Goal: Check status

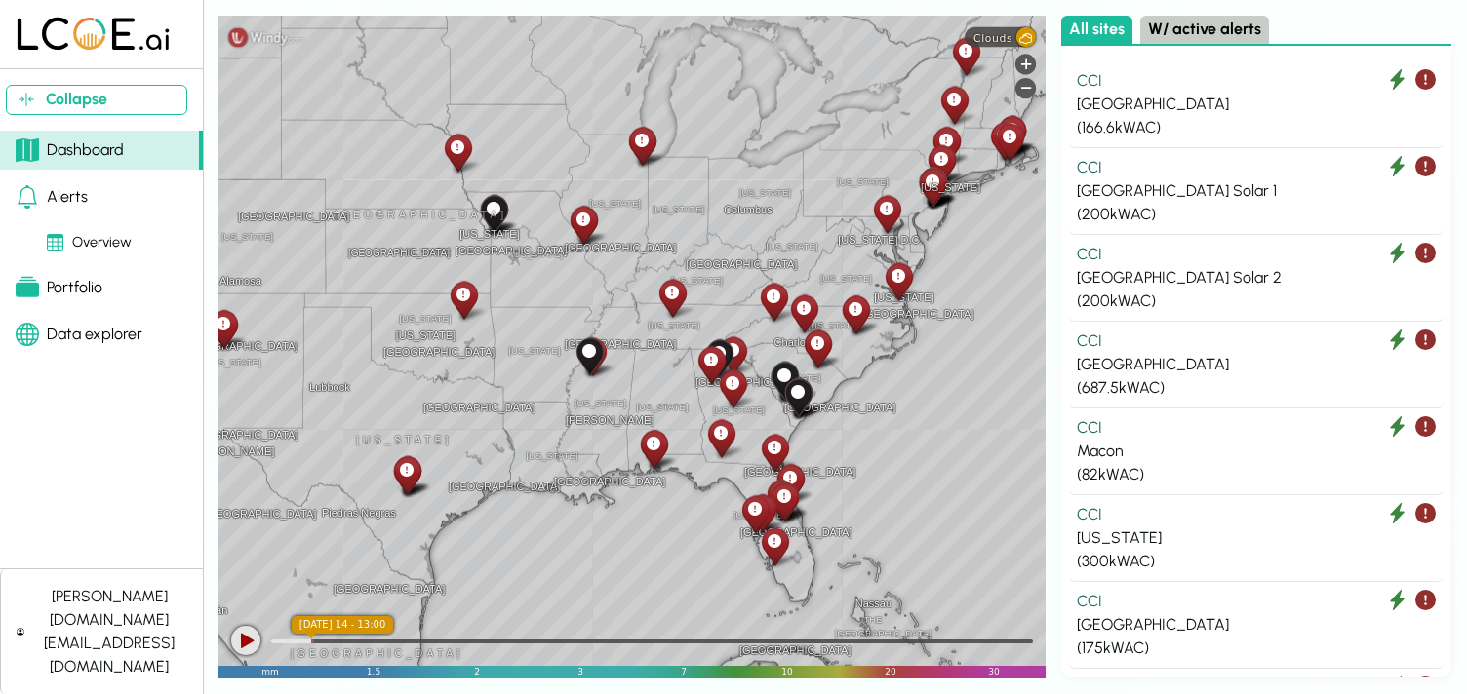
drag, startPoint x: 789, startPoint y: 323, endPoint x: 719, endPoint y: 536, distance: 224.8
click at [719, 536] on div "[GEOGRAPHIC_DATA] [US_STATE] [GEOGRAPHIC_DATA][PERSON_NAME] [GEOGRAPHIC_DATA] […" at bounding box center [631, 347] width 827 height 663
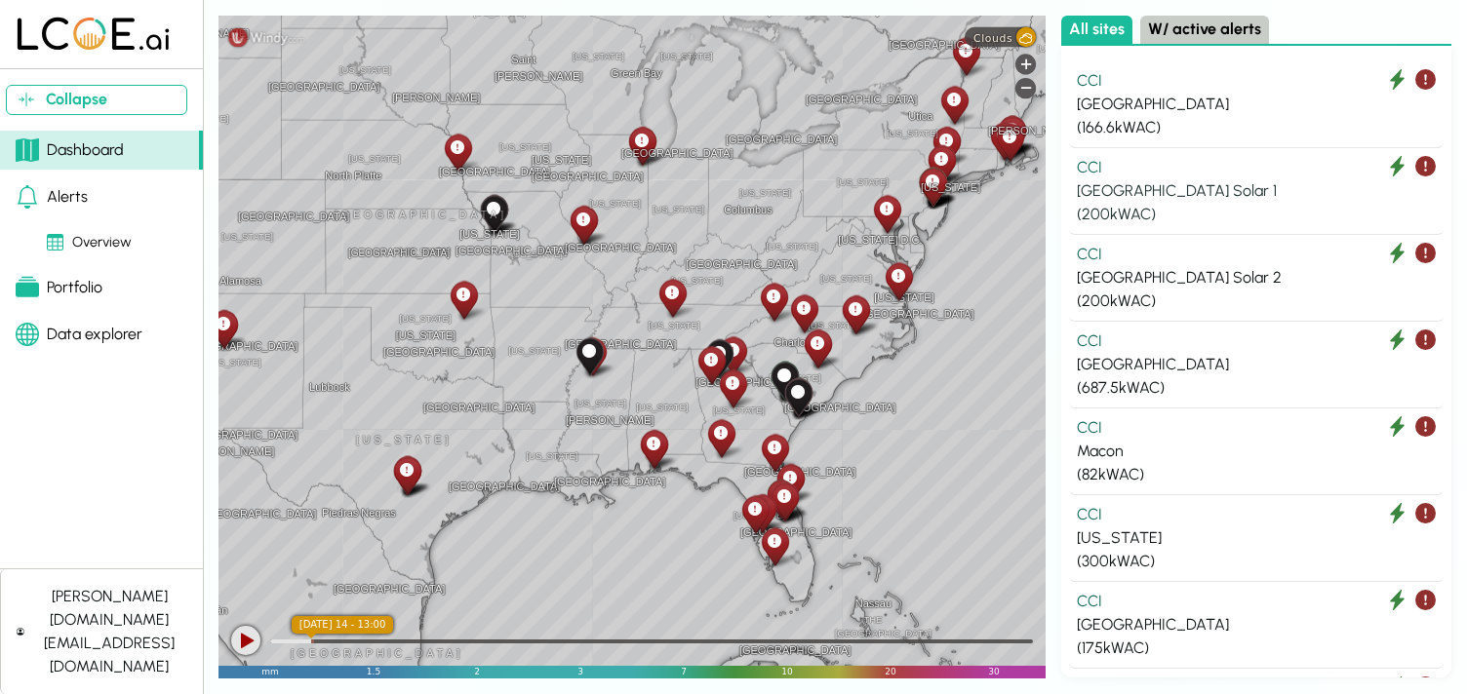
click at [1234, 200] on div "[GEOGRAPHIC_DATA] Solar 1" at bounding box center [1256, 190] width 359 height 23
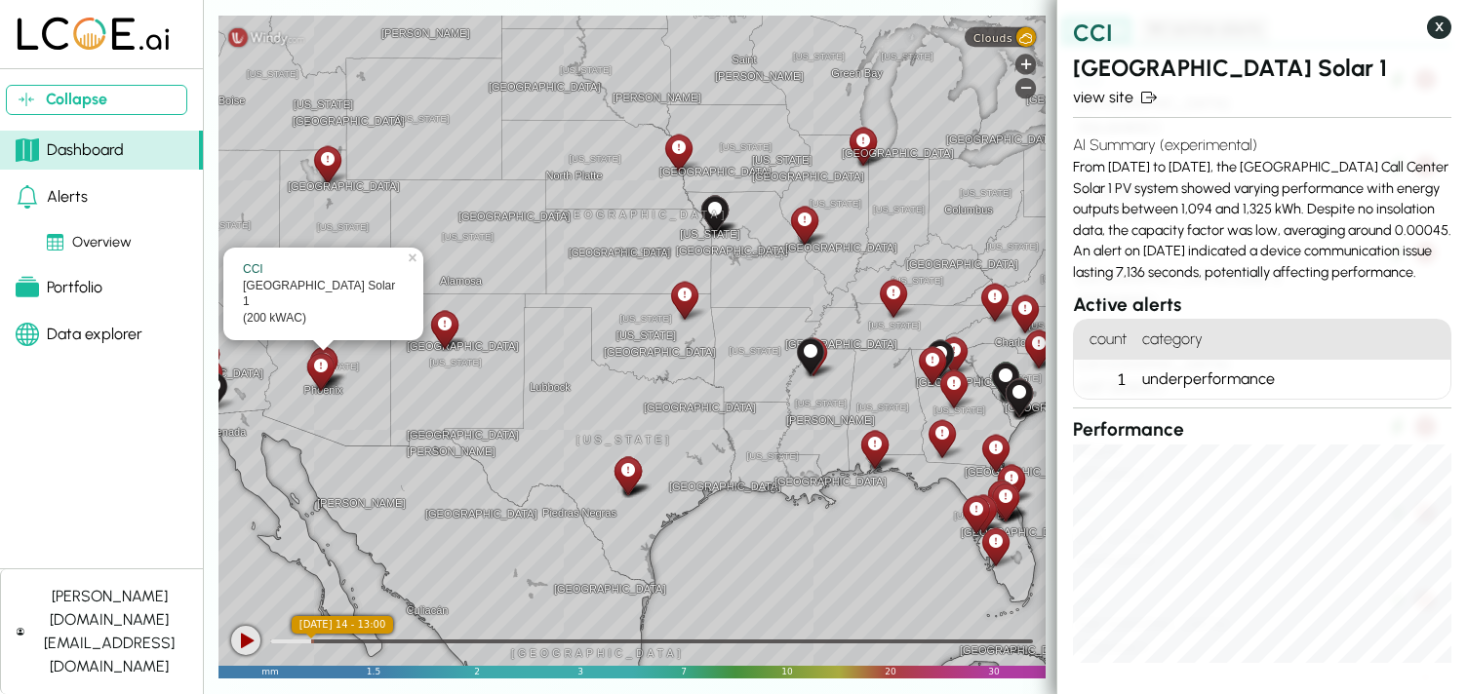
click at [1438, 32] on button "X" at bounding box center [1439, 27] width 24 height 23
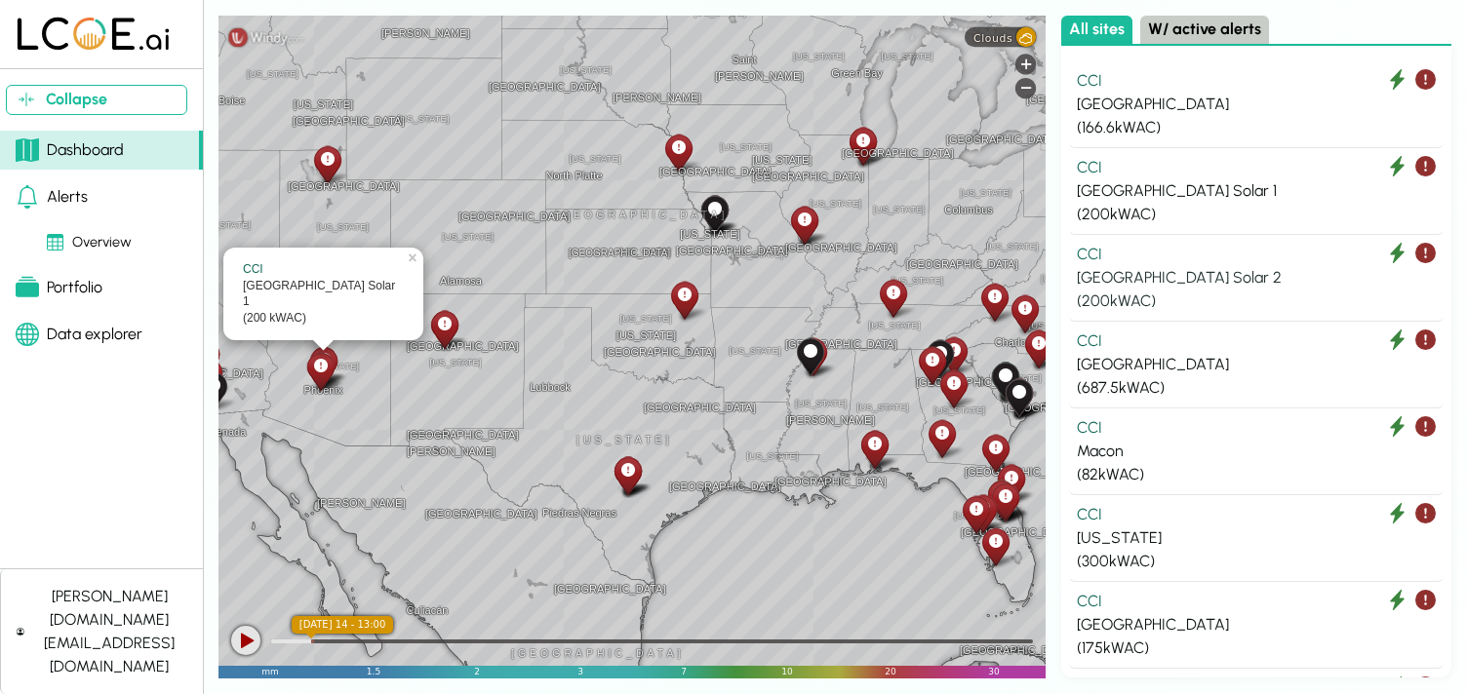
click at [1198, 303] on div "( 200 kWAC)" at bounding box center [1256, 301] width 359 height 23
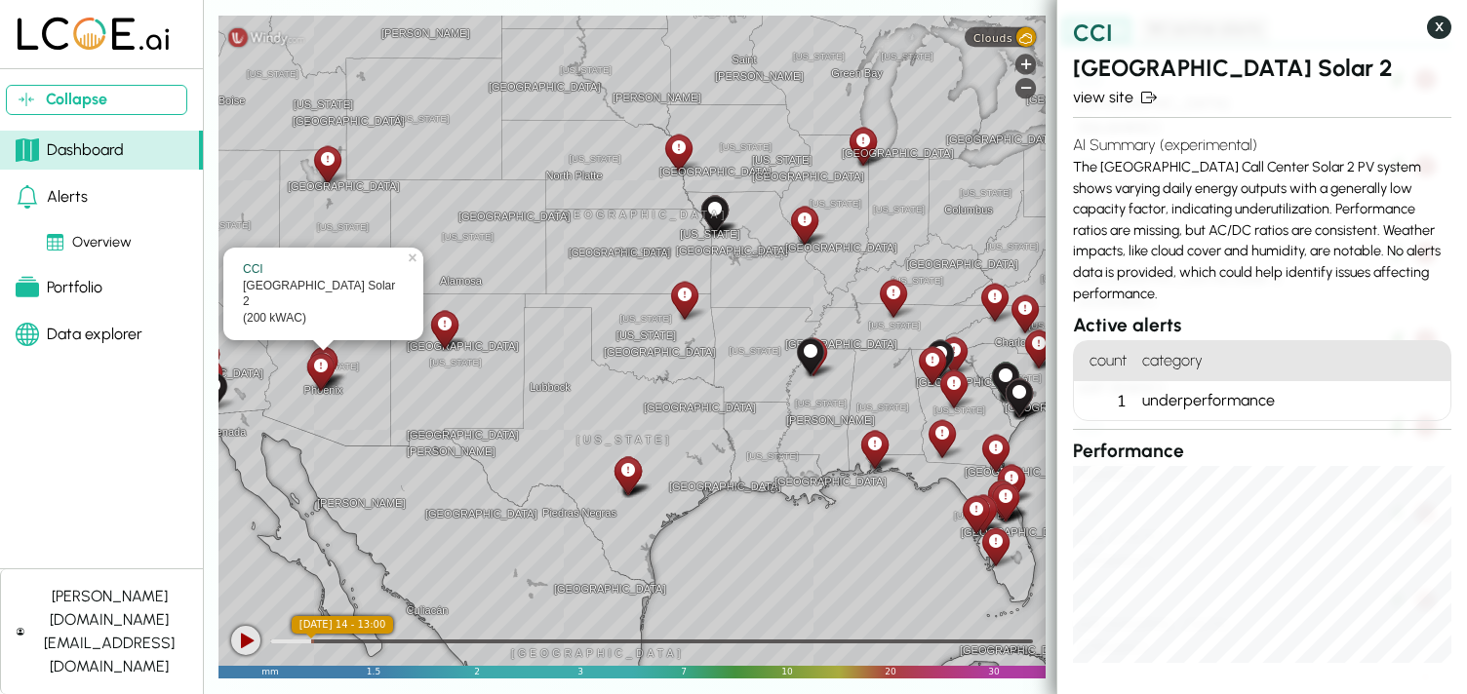
click at [1436, 29] on button "X" at bounding box center [1439, 27] width 24 height 23
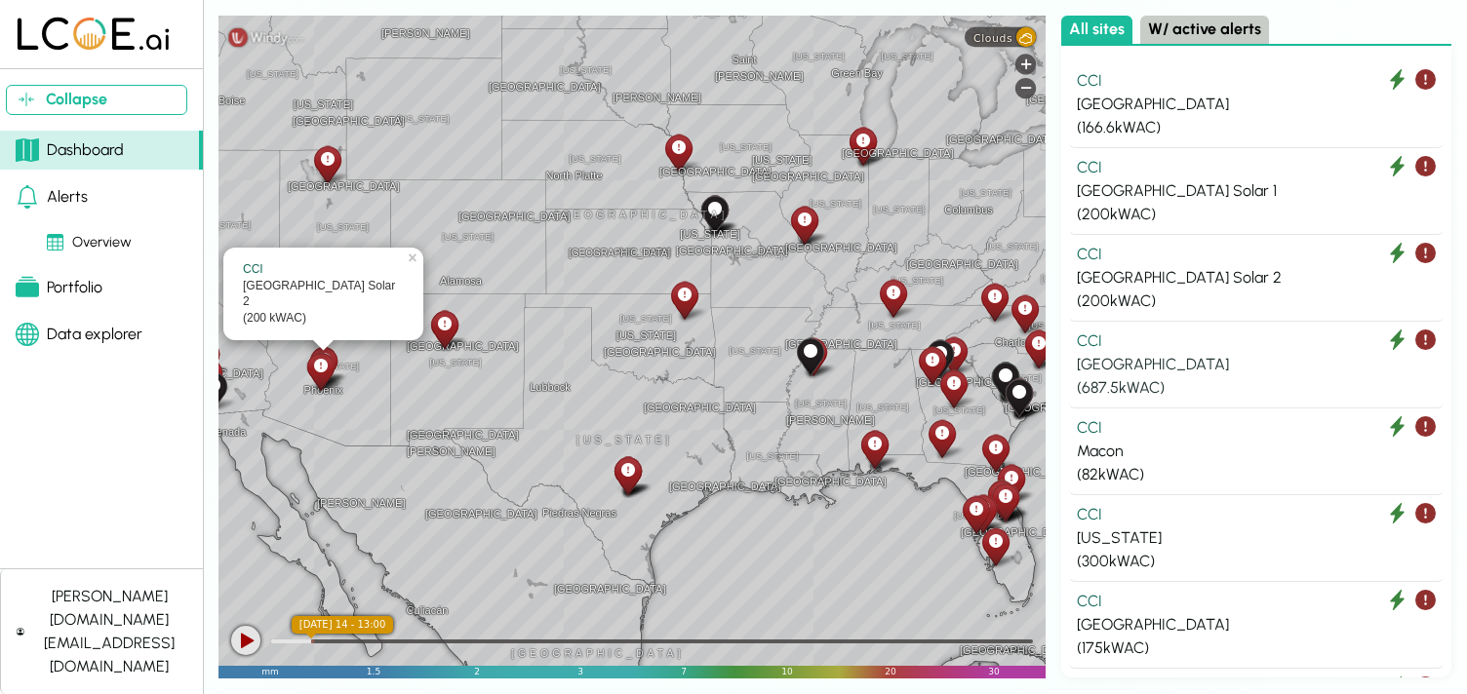
click at [1170, 354] on div "[GEOGRAPHIC_DATA]" at bounding box center [1256, 364] width 359 height 23
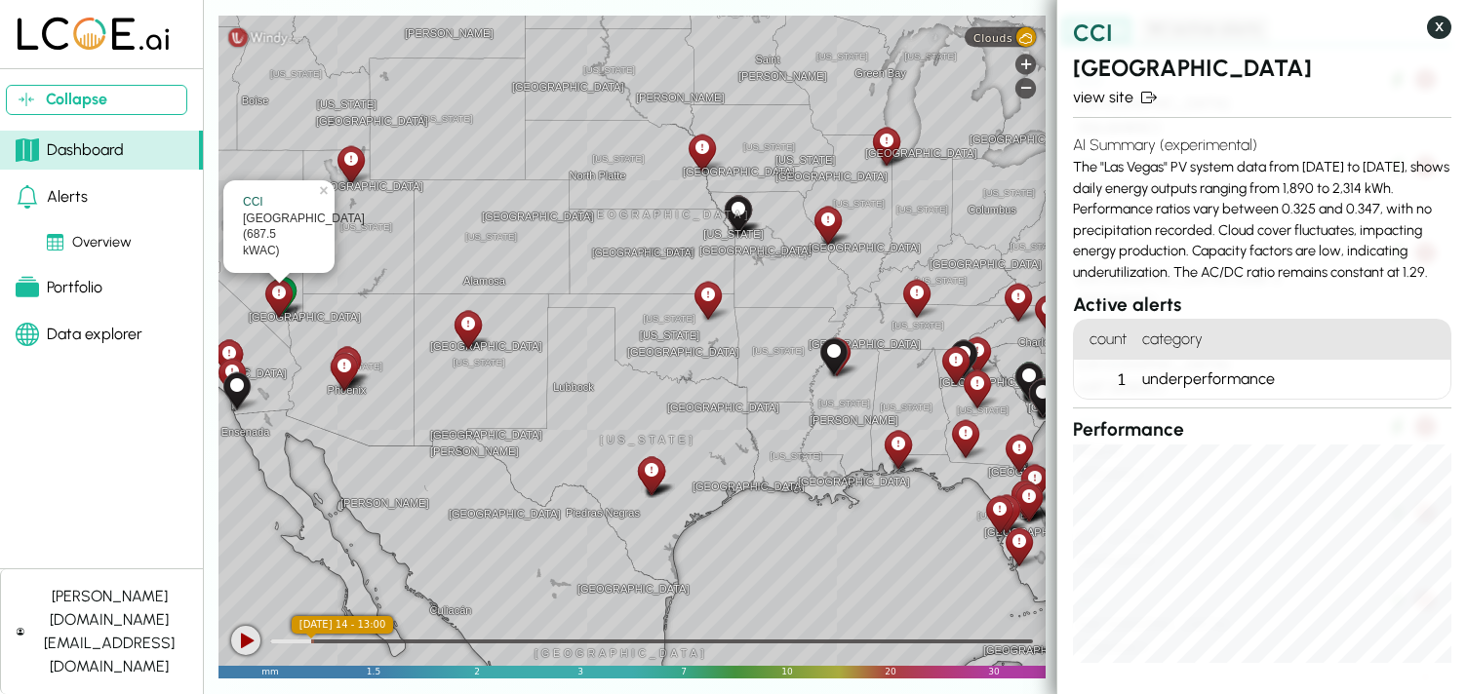
click at [1436, 32] on button "X" at bounding box center [1439, 27] width 24 height 23
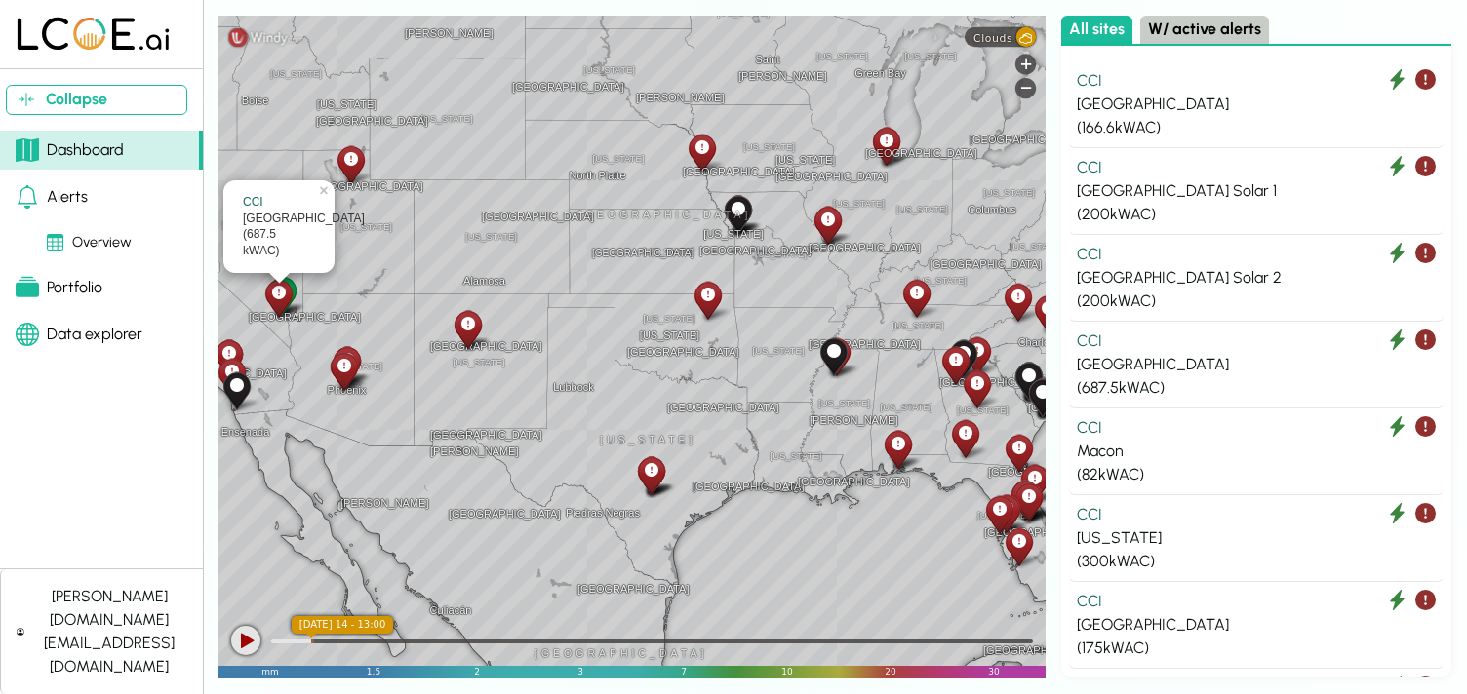
click at [1017, 297] on icon at bounding box center [1018, 297] width 14 height 20
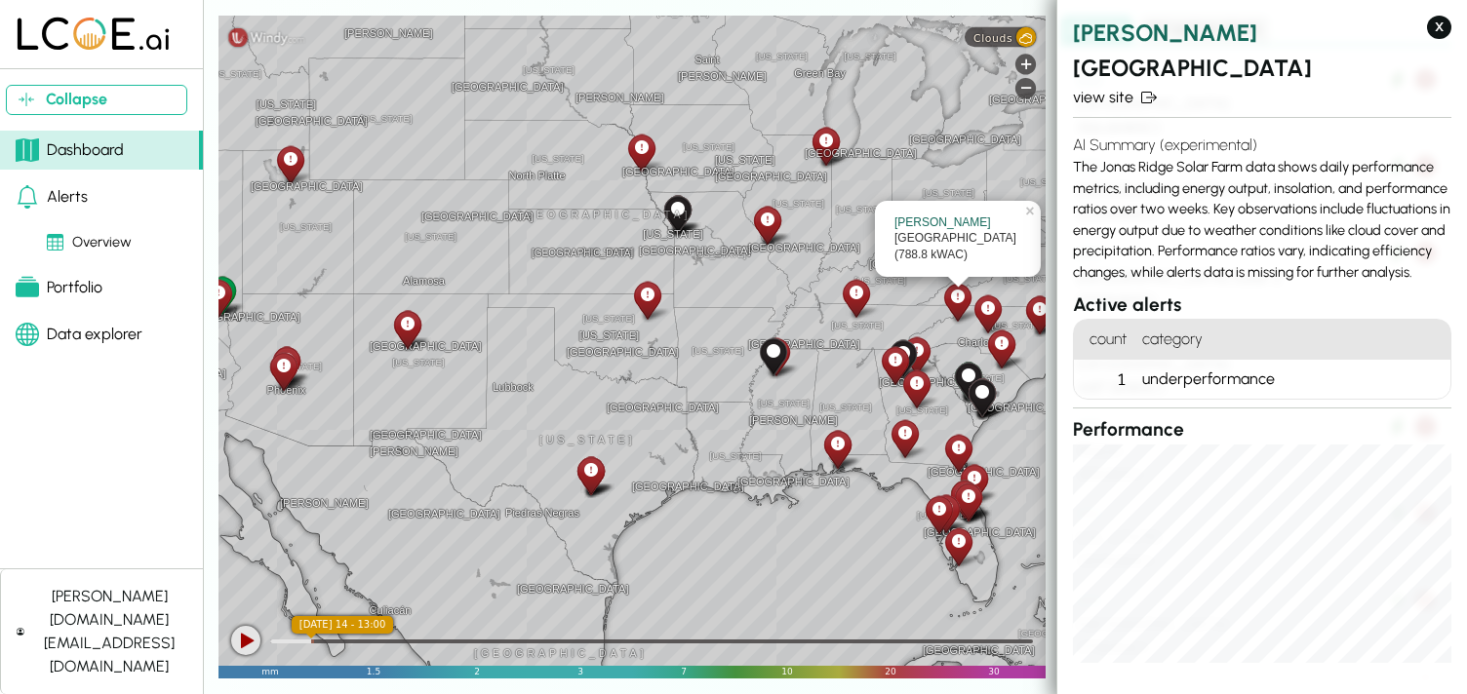
click at [986, 316] on icon at bounding box center [988, 308] width 14 height 20
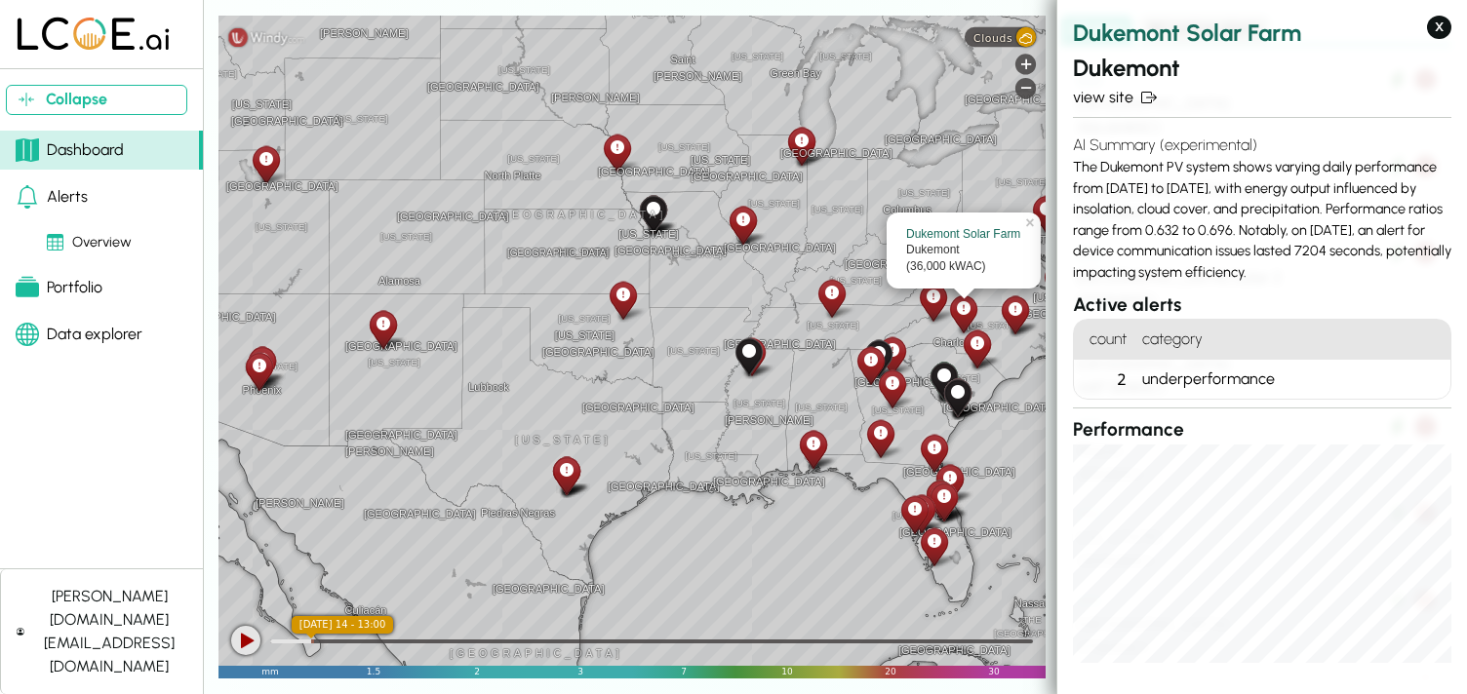
click at [741, 221] on icon at bounding box center [743, 220] width 14 height 20
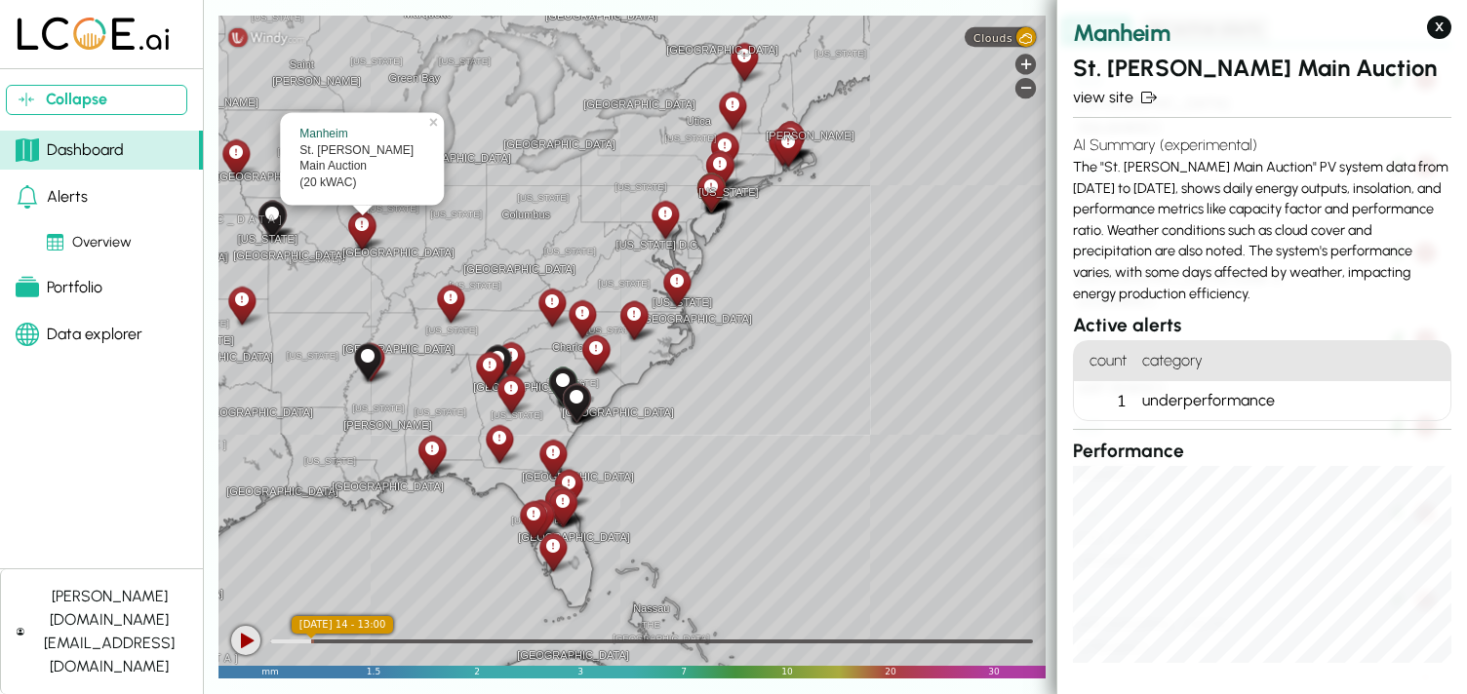
drag, startPoint x: 856, startPoint y: 238, endPoint x: 472, endPoint y: 243, distance: 384.2
click at [472, 243] on div "[GEOGRAPHIC_DATA] [US_STATE] [GEOGRAPHIC_DATA][PERSON_NAME] [GEOGRAPHIC_DATA] […" at bounding box center [631, 347] width 827 height 663
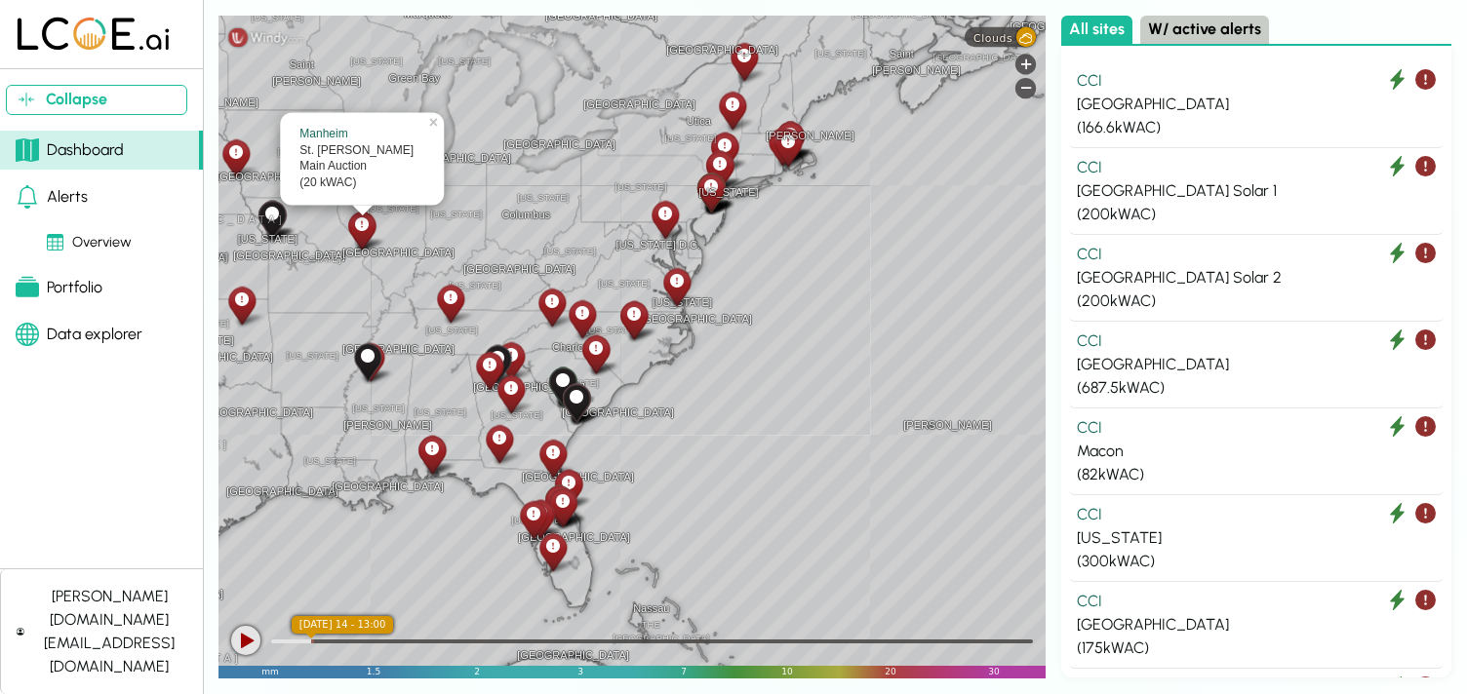
click at [662, 221] on icon at bounding box center [665, 214] width 14 height 20
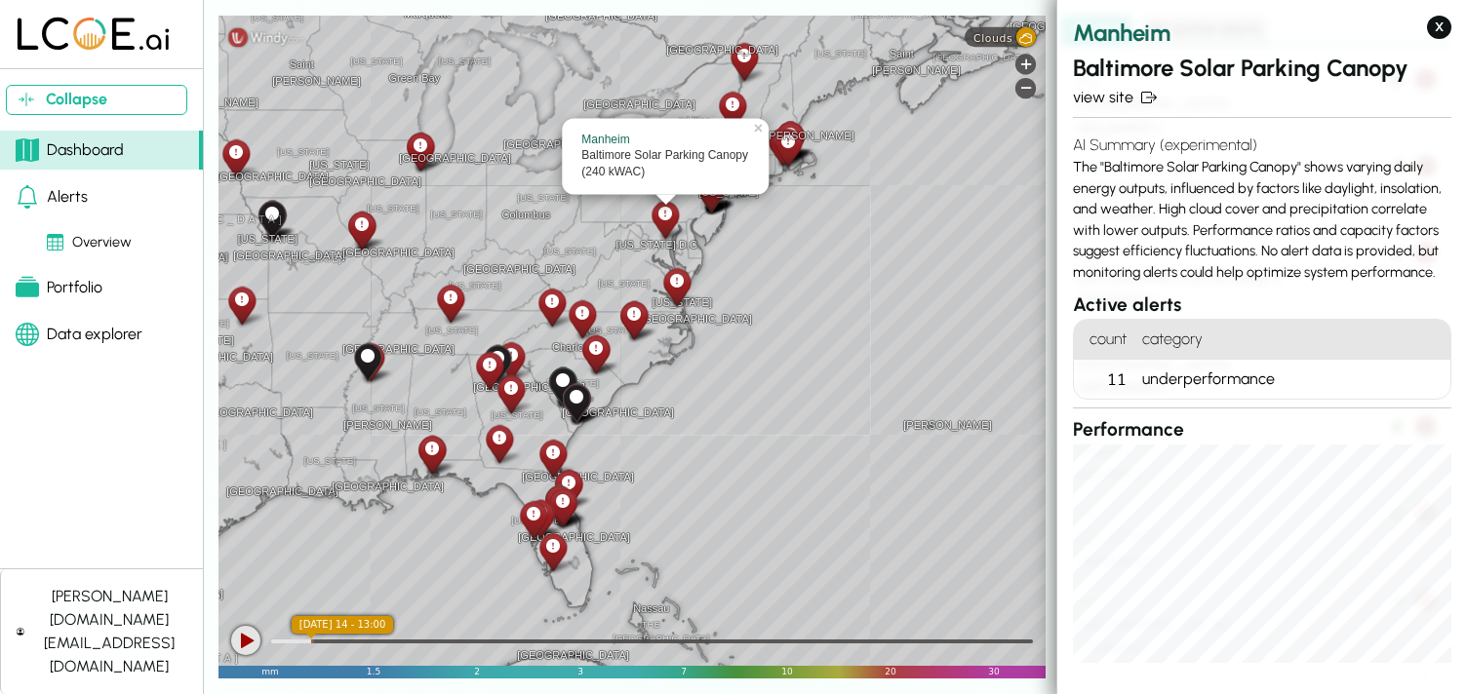
click at [733, 105] on icon at bounding box center [733, 105] width 14 height 20
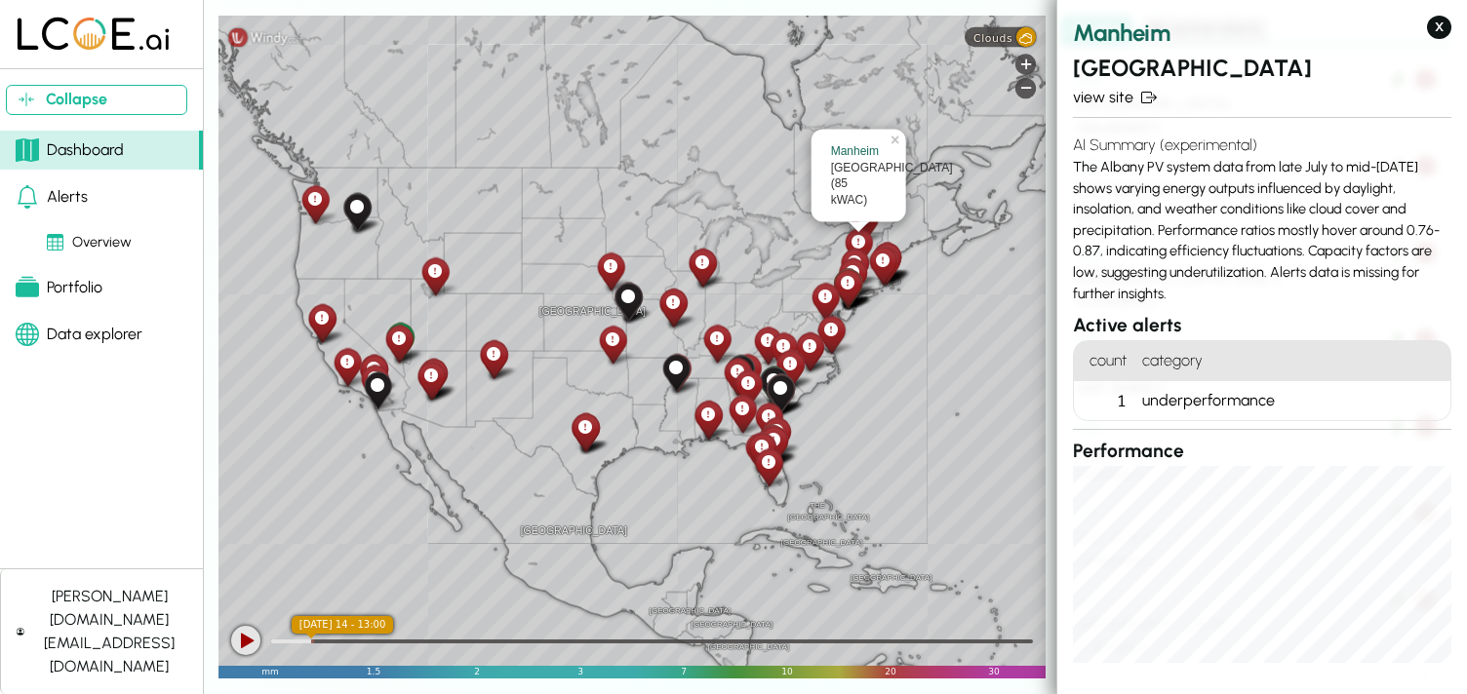
drag, startPoint x: 486, startPoint y: 299, endPoint x: 691, endPoint y: 336, distance: 209.1
click at [691, 336] on div "The [GEOGRAPHIC_DATA] [GEOGRAPHIC_DATA] [GEOGRAPHIC_DATA] [GEOGRAPHIC_DATA] [GE…" at bounding box center [631, 347] width 827 height 663
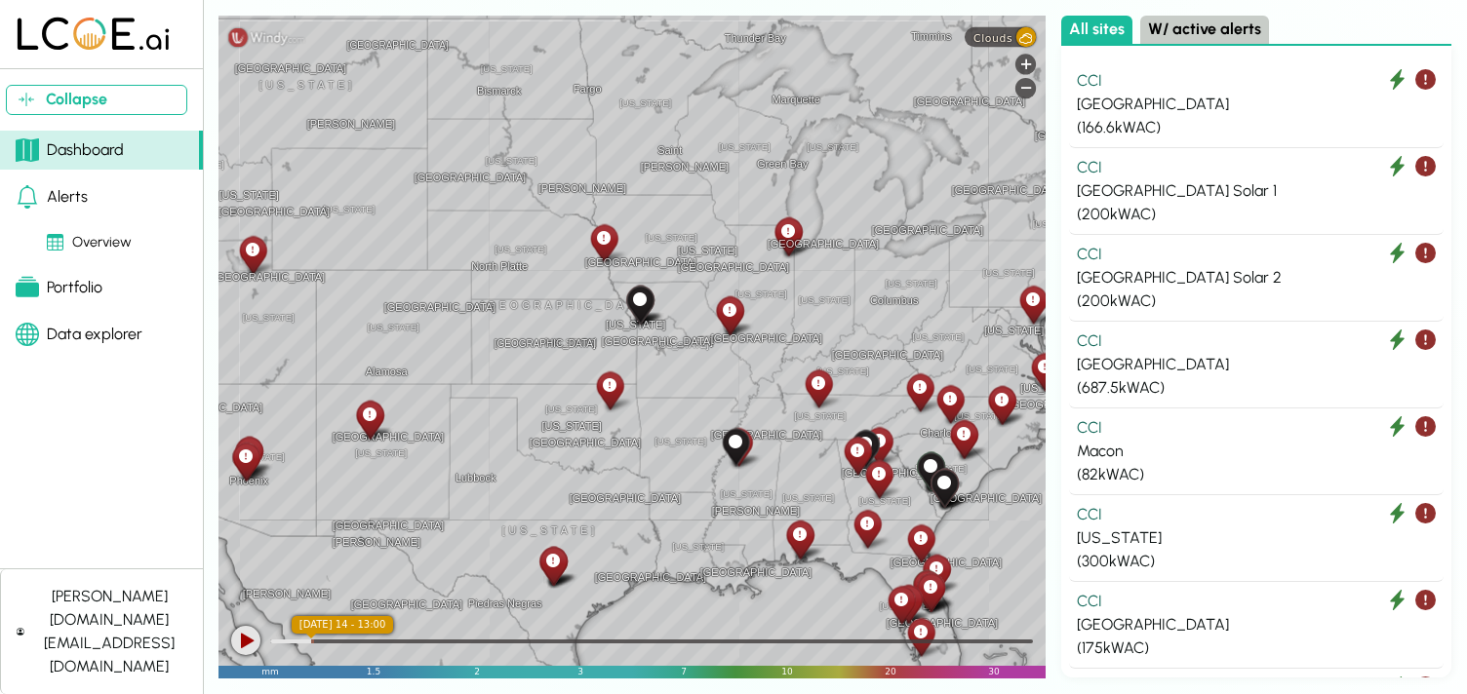
click at [609, 389] on icon at bounding box center [610, 385] width 14 height 20
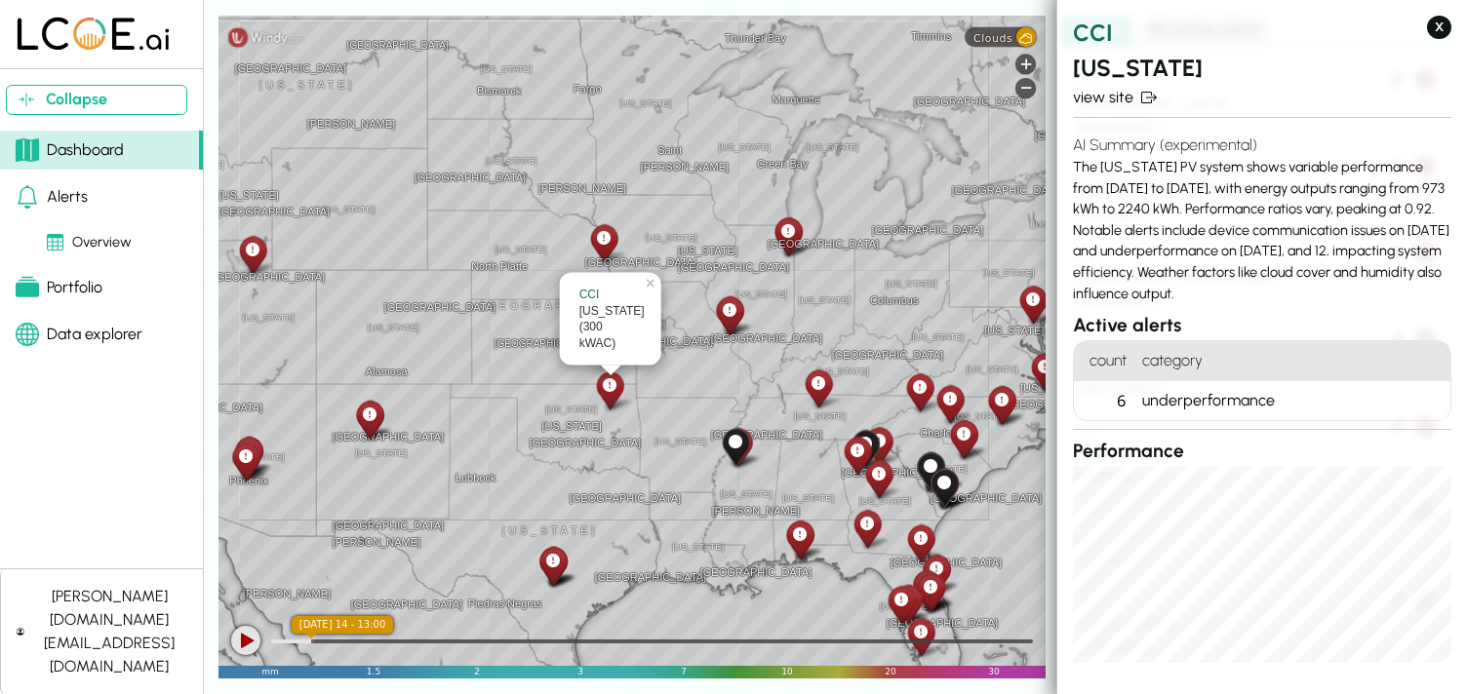
click at [551, 560] on icon at bounding box center [553, 561] width 14 height 20
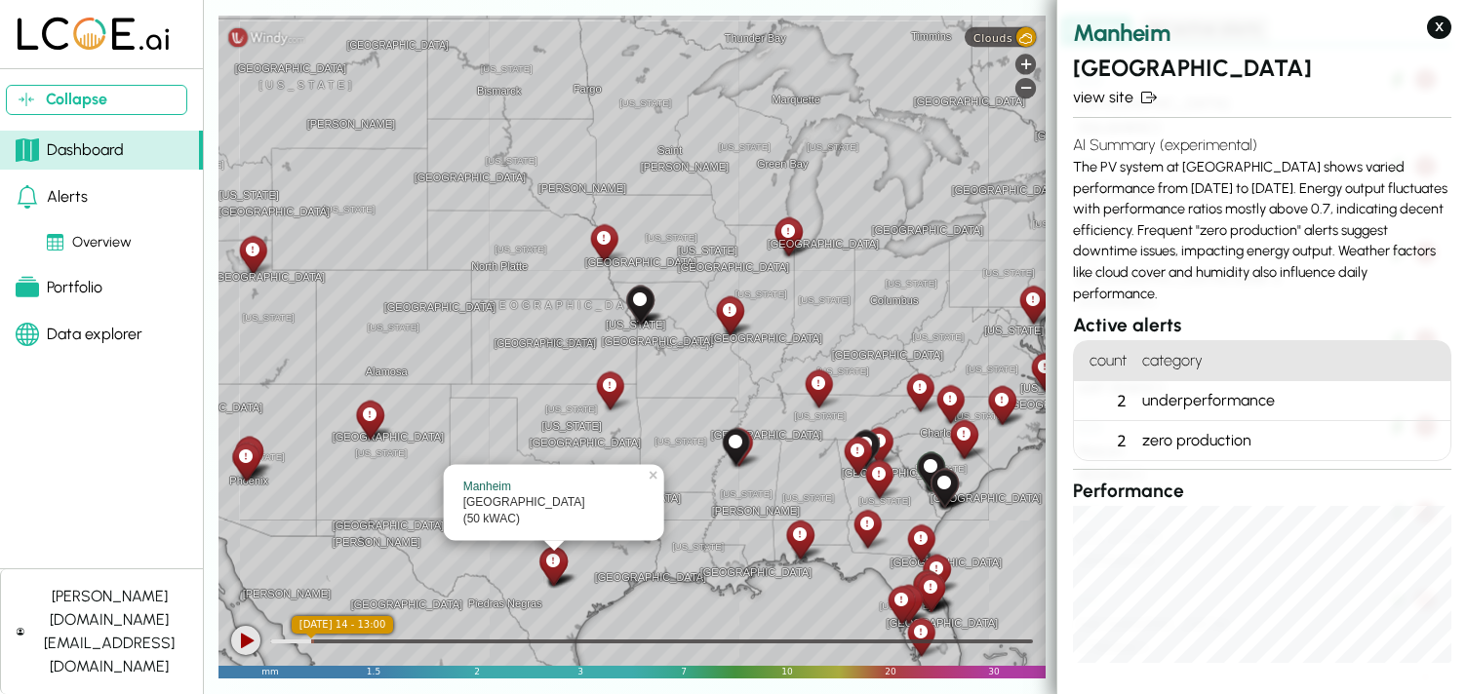
click at [1227, 394] on div "underperformance" at bounding box center [1292, 401] width 316 height 40
click at [1131, 96] on link "view site" at bounding box center [1262, 97] width 378 height 23
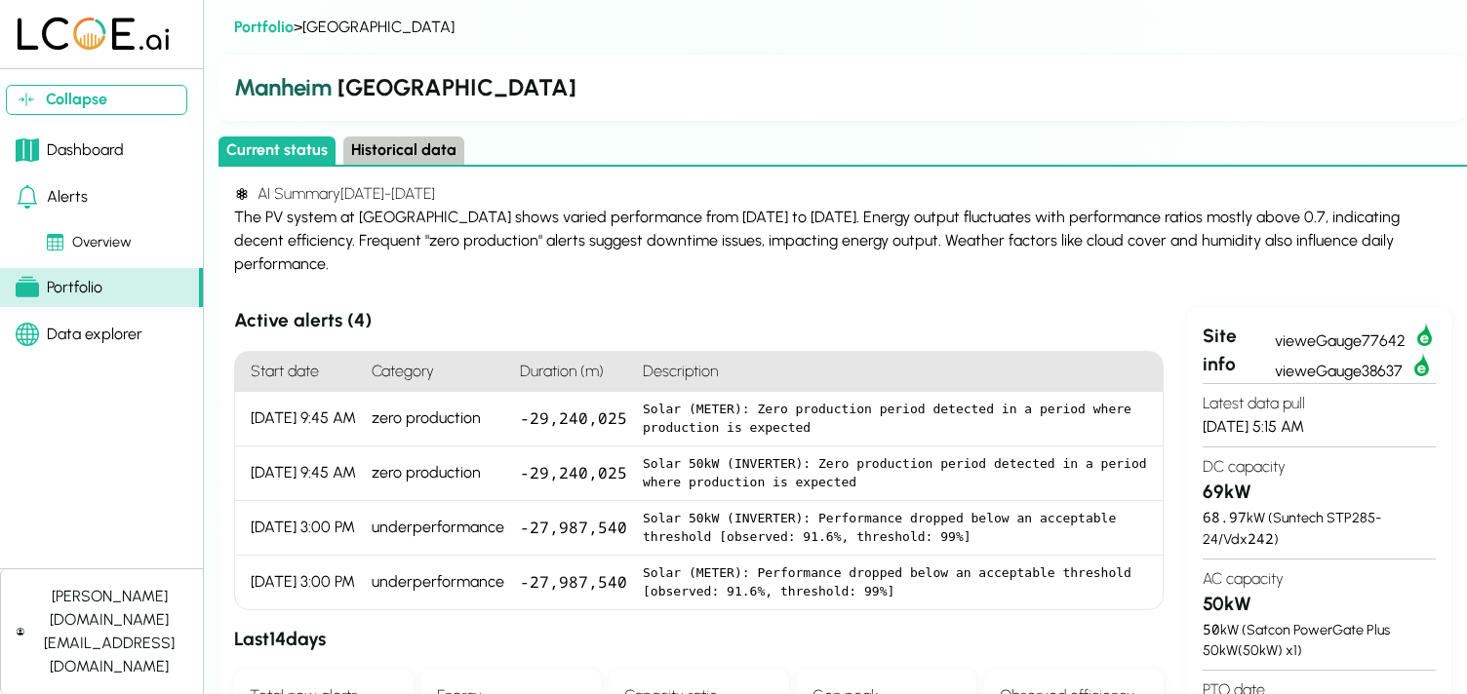
click at [803, 312] on h3 "Active alerts ( 4 )" at bounding box center [698, 321] width 929 height 28
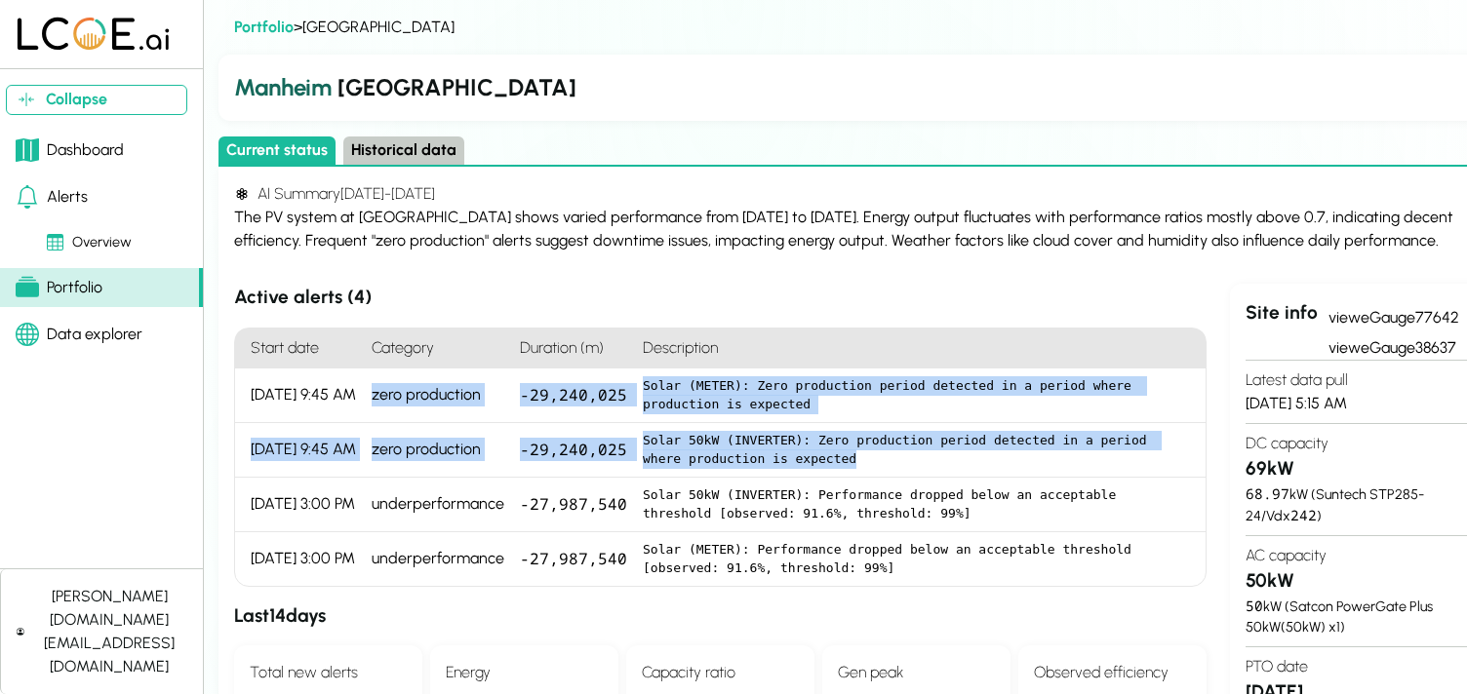
drag, startPoint x: 349, startPoint y: 423, endPoint x: 821, endPoint y: 482, distance: 475.6
click at [821, 482] on ol "Start date Category Duration (m) Description [DATE] 9:45 AM zero production -29…" at bounding box center [720, 457] width 972 height 259
click at [821, 469] on pre "Solar 50kW (INVERTER): Zero production period detected in a period where produc…" at bounding box center [916, 450] width 547 height 38
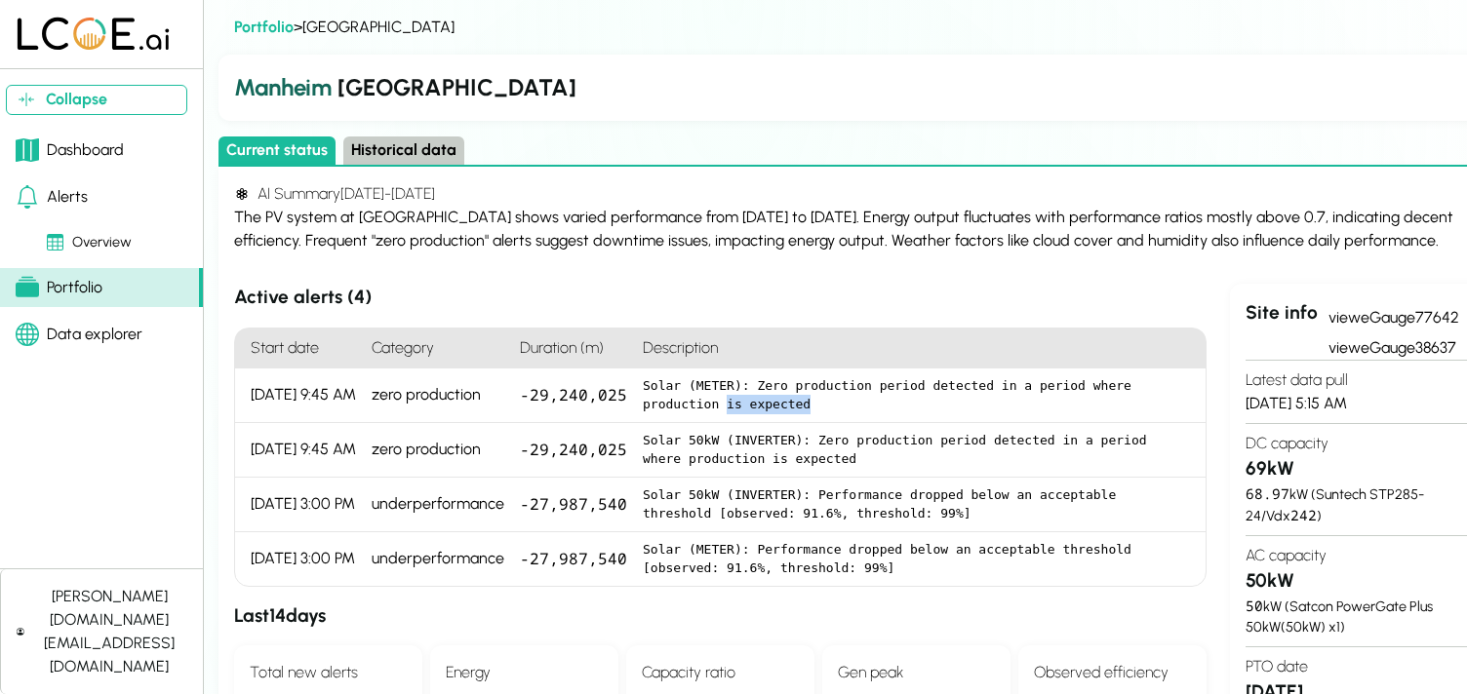
drag, startPoint x: 834, startPoint y: 439, endPoint x: 724, endPoint y: 419, distance: 111.9
click at [724, 419] on div "Solar (METER): Zero production period detected in a period where production is …" at bounding box center [920, 396] width 570 height 55
click at [805, 413] on pre "Solar (METER): Zero production period detected in a period where production is …" at bounding box center [916, 395] width 547 height 38
drag, startPoint x: 825, startPoint y: 423, endPoint x: 742, endPoint y: 406, distance: 84.7
click at [742, 406] on pre "Solar (METER): Zero production period detected in a period where production is …" at bounding box center [916, 395] width 547 height 38
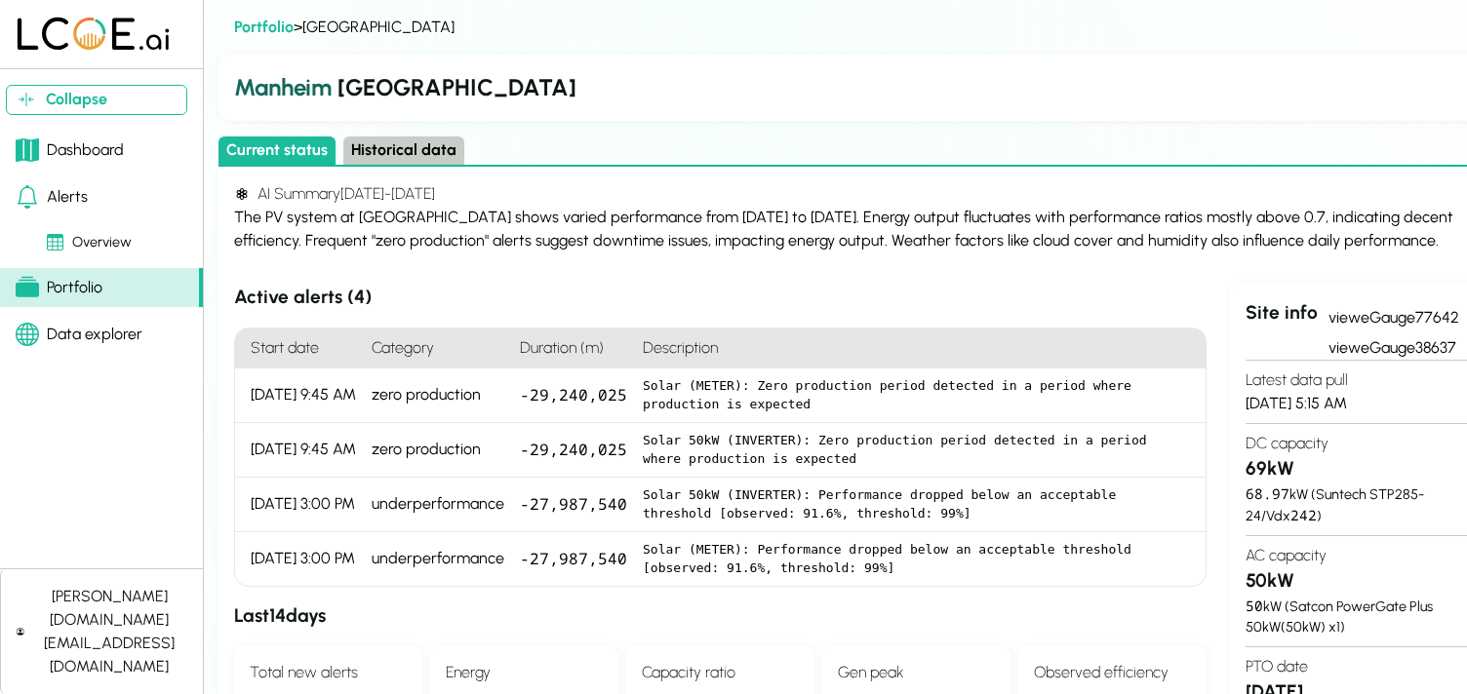
click at [301, 414] on div "[DATE] 9:45 AM" at bounding box center [299, 396] width 129 height 55
click at [827, 414] on pre "Solar (METER): Zero production period detected in a period where production is …" at bounding box center [916, 395] width 547 height 38
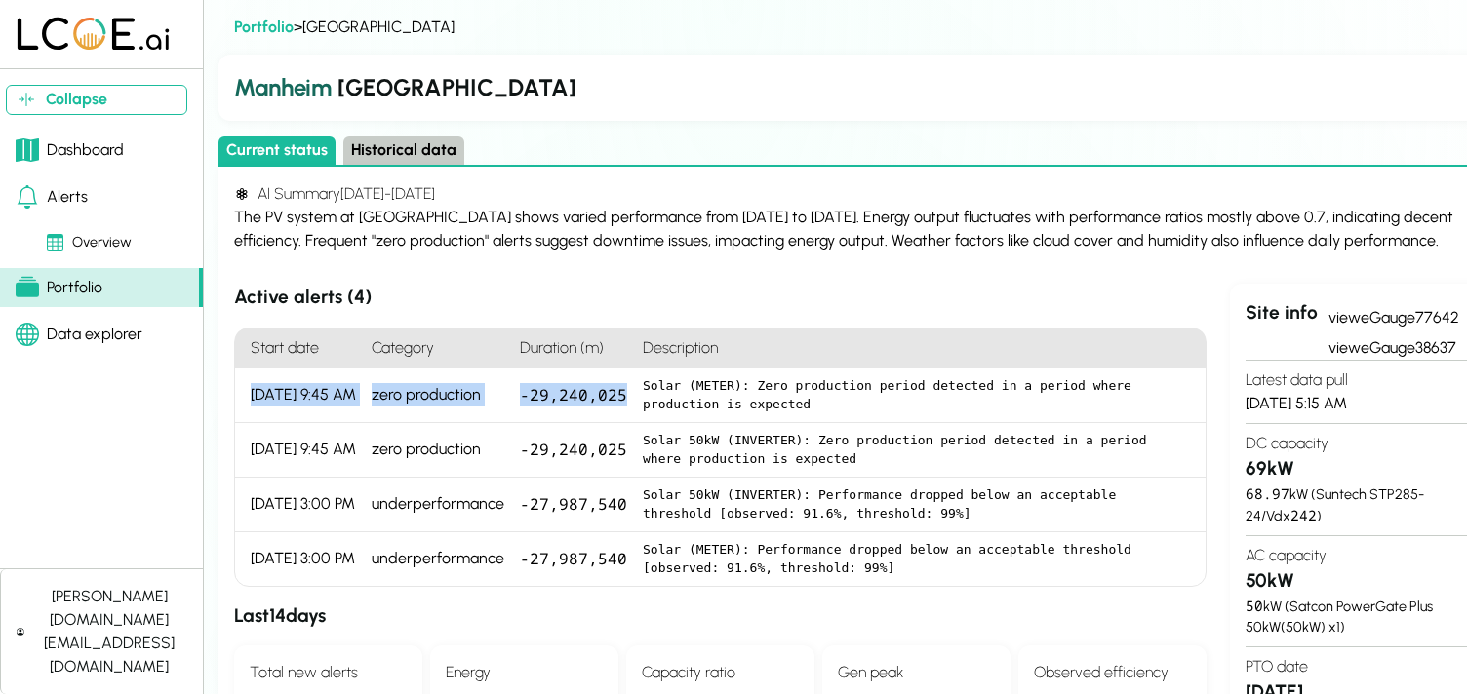
drag, startPoint x: 623, startPoint y: 421, endPoint x: 239, endPoint y: 419, distance: 384.2
click at [0, 0] on li "[DATE] 9:45 AM zero production -29,240,025 Solar (METER): Zero production perio…" at bounding box center [0, 0] width 0 height 0
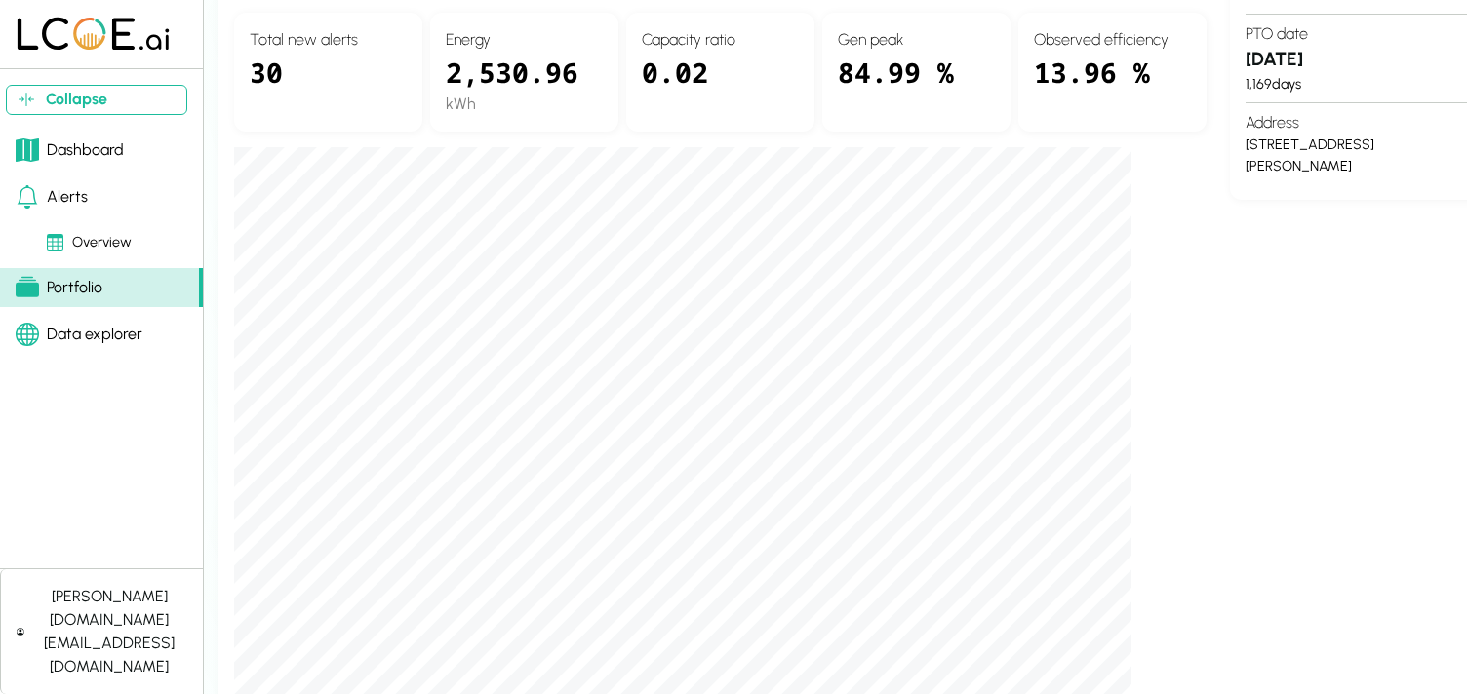
scroll to position [664, 0]
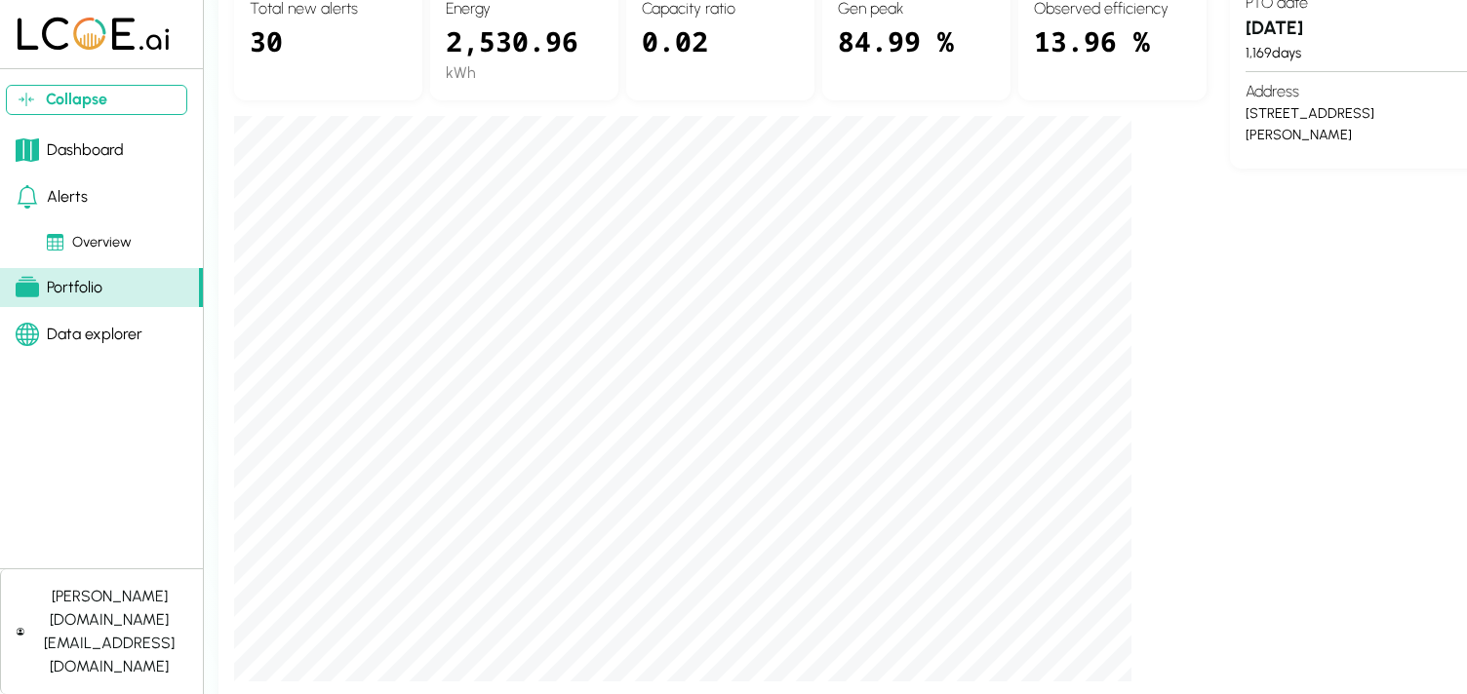
click at [1244, 416] on div "Site info view eGauge77642 view eGauge38637 Latest data pull [DATE] 5:15 AM DC …" at bounding box center [1368, 151] width 276 height 1063
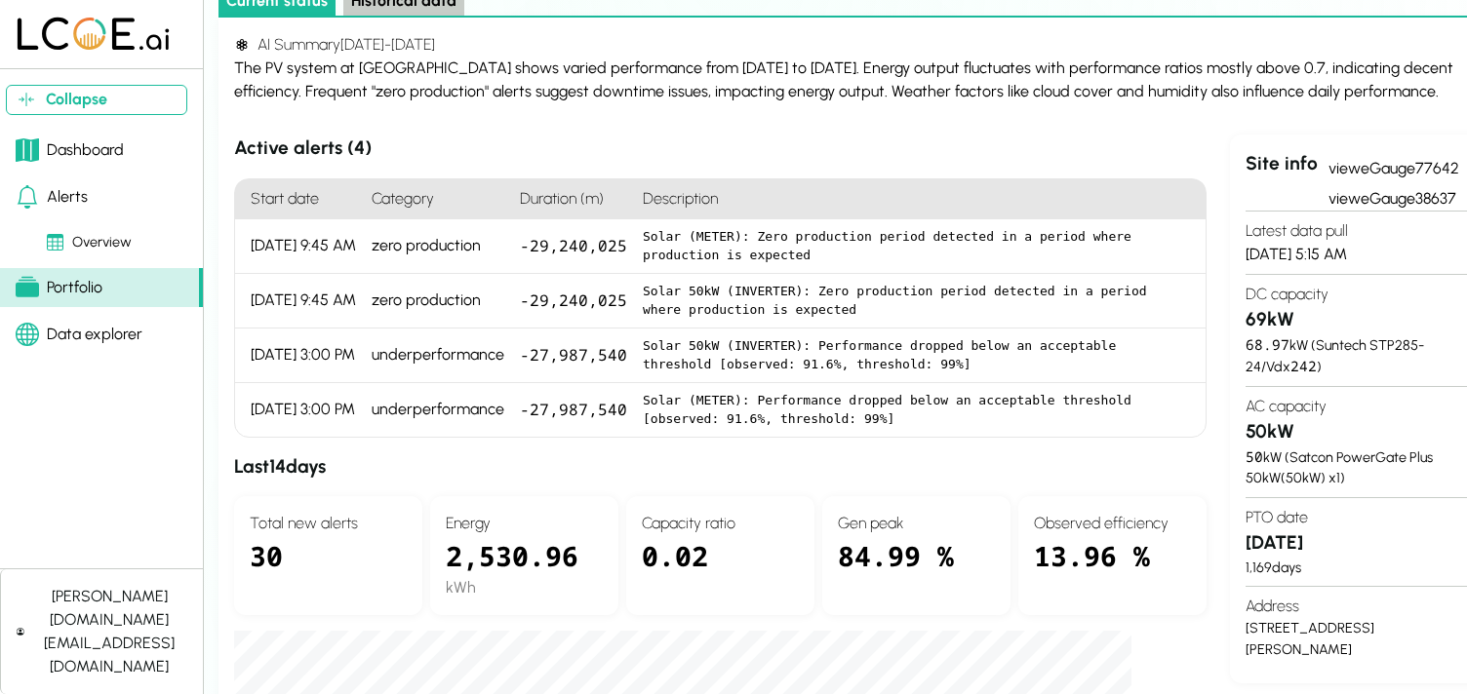
scroll to position [125, 0]
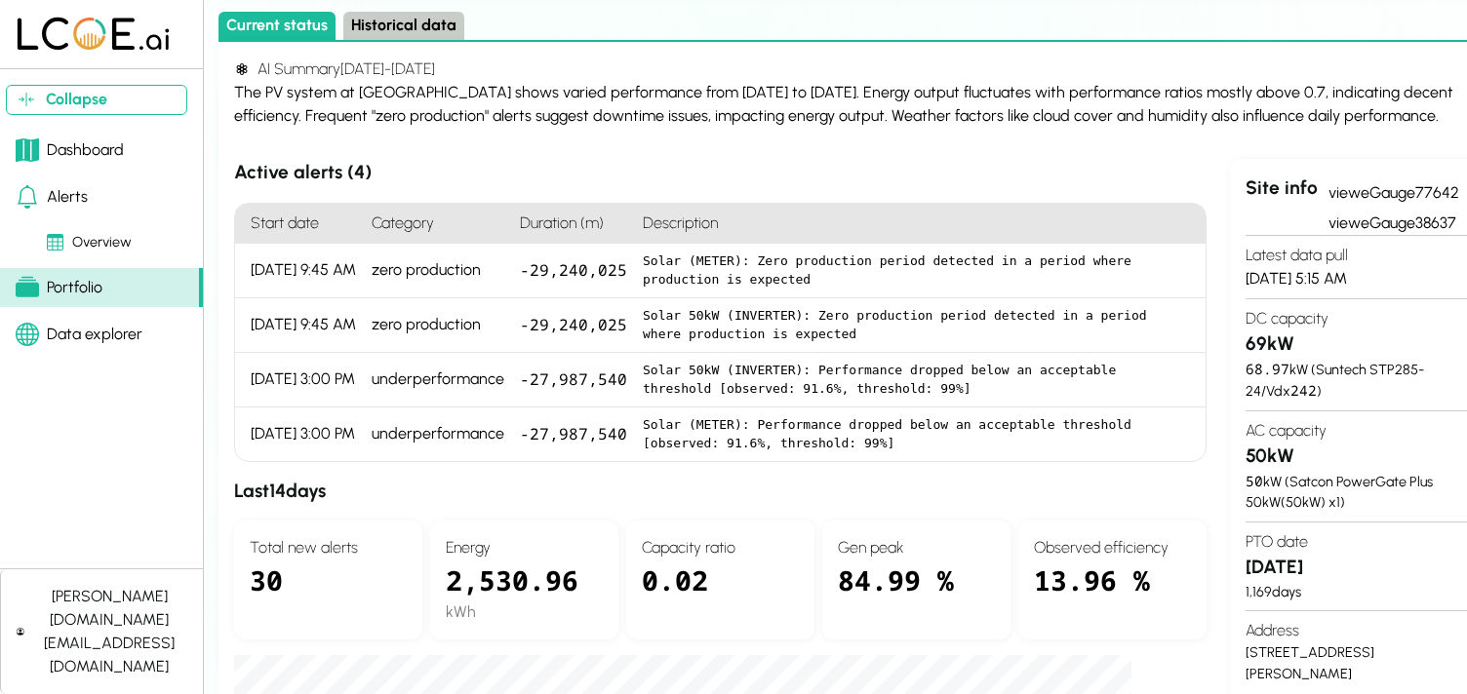
click at [705, 285] on pre "Solar (METER): Zero production period detected in a period where production is …" at bounding box center [916, 271] width 547 height 38
click at [878, 290] on pre "Solar (METER): Zero production period detected in a period where production is …" at bounding box center [916, 271] width 547 height 38
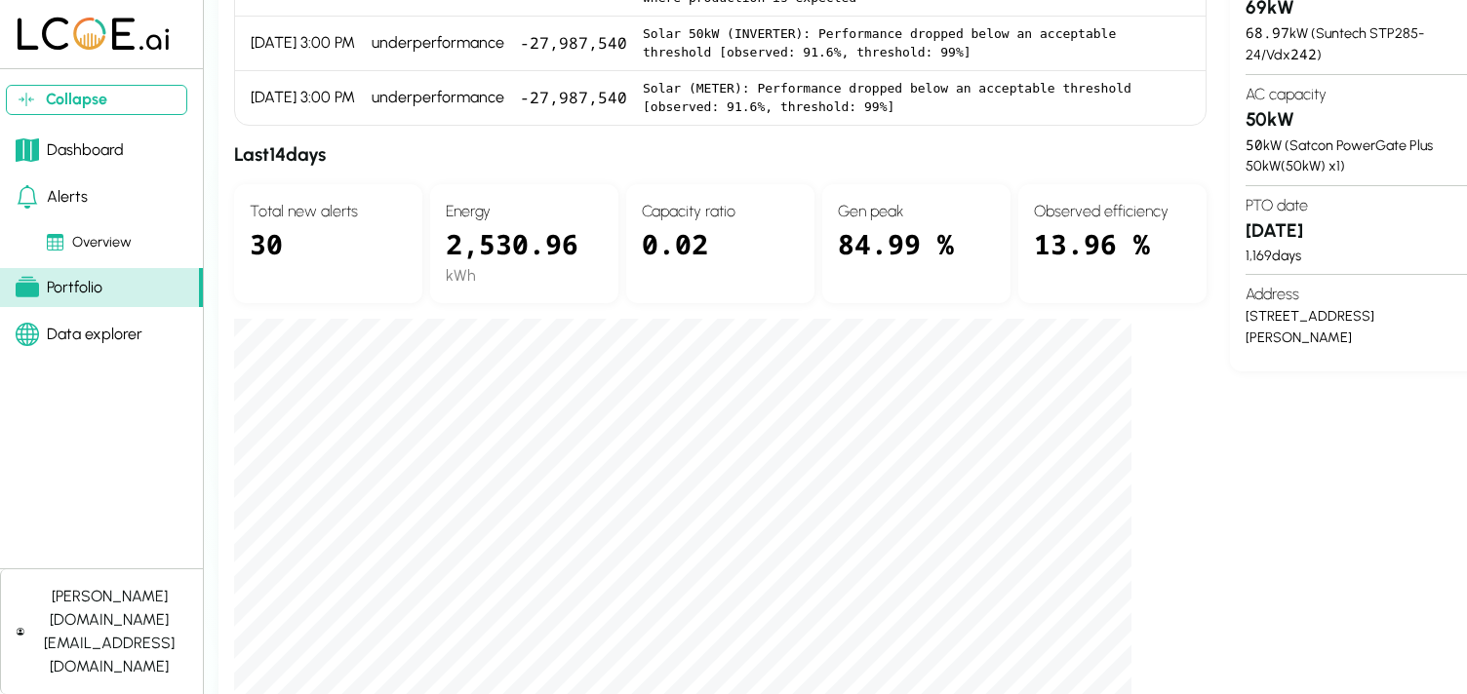
scroll to position [467, 0]
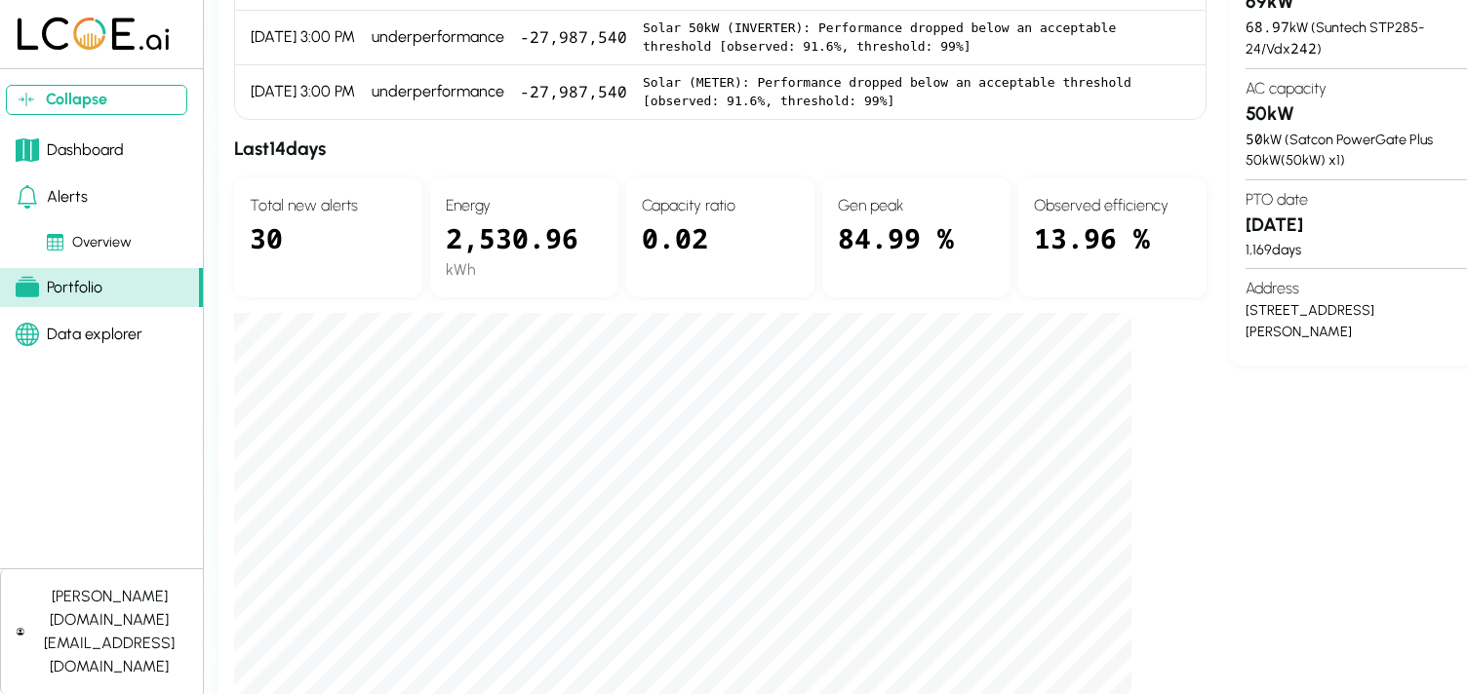
click at [1304, 530] on div "Site info view eGauge77642 view eGauge38637 Latest data pull [DATE] 5:15 AM DC …" at bounding box center [1368, 348] width 276 height 1063
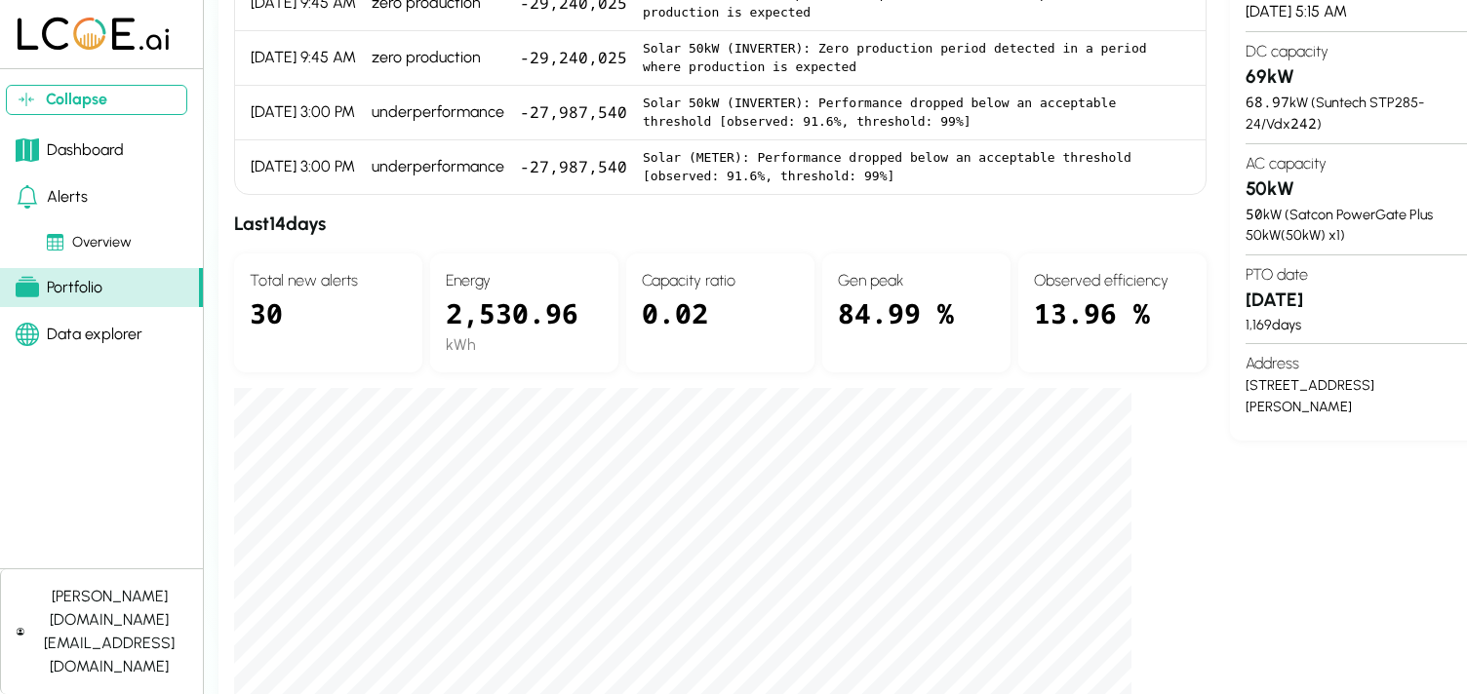
scroll to position [384, 0]
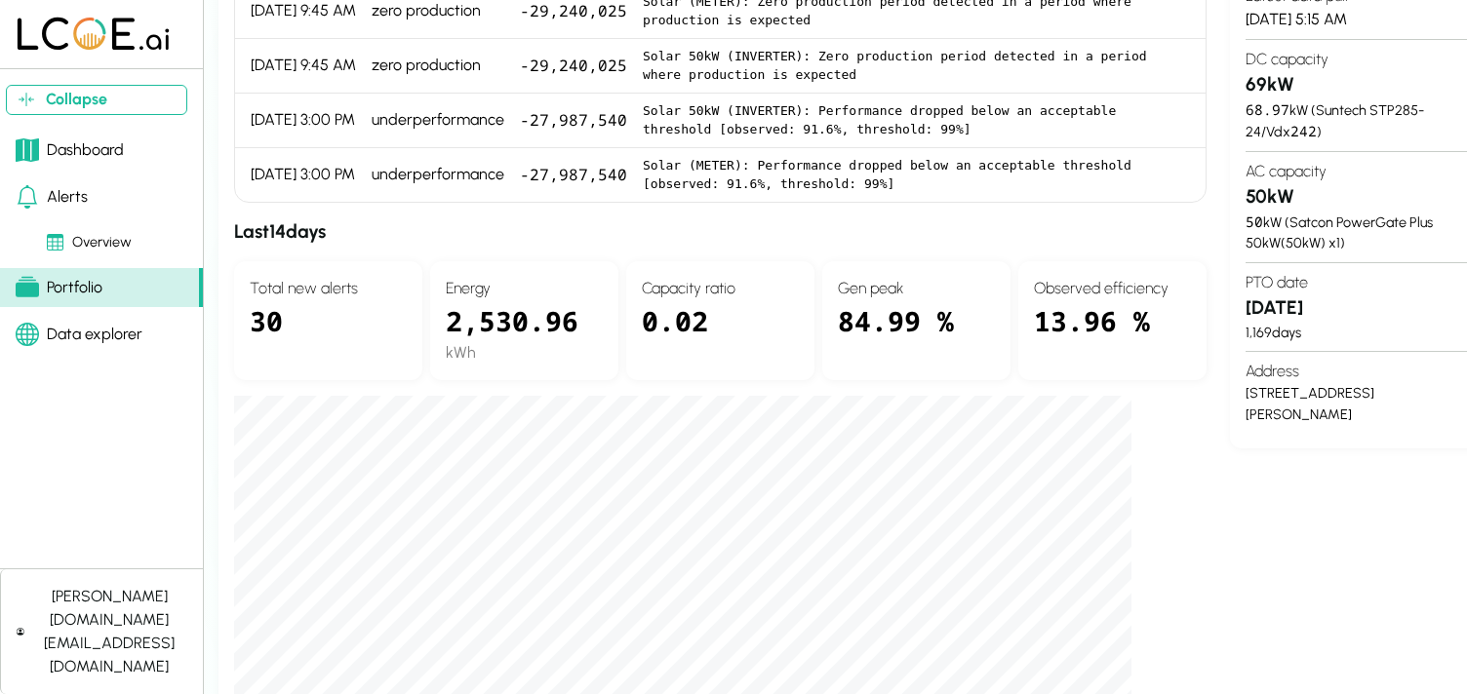
click at [888, 148] on div "Solar 50kW (INVERTER): Performance dropped below an acceptable threshold [obser…" at bounding box center [920, 121] width 570 height 55
click at [884, 148] on div "Solar 50kW (INVERTER): Performance dropped below an acceptable threshold [obser…" at bounding box center [920, 121] width 570 height 55
click at [1226, 524] on section "Active alerts ( 4 ) Start date Category Duration (m) Description [DATE] 9:45 AM…" at bounding box center [870, 431] width 1272 height 1063
click at [938, 346] on div "84.99 %" at bounding box center [916, 332] width 157 height 64
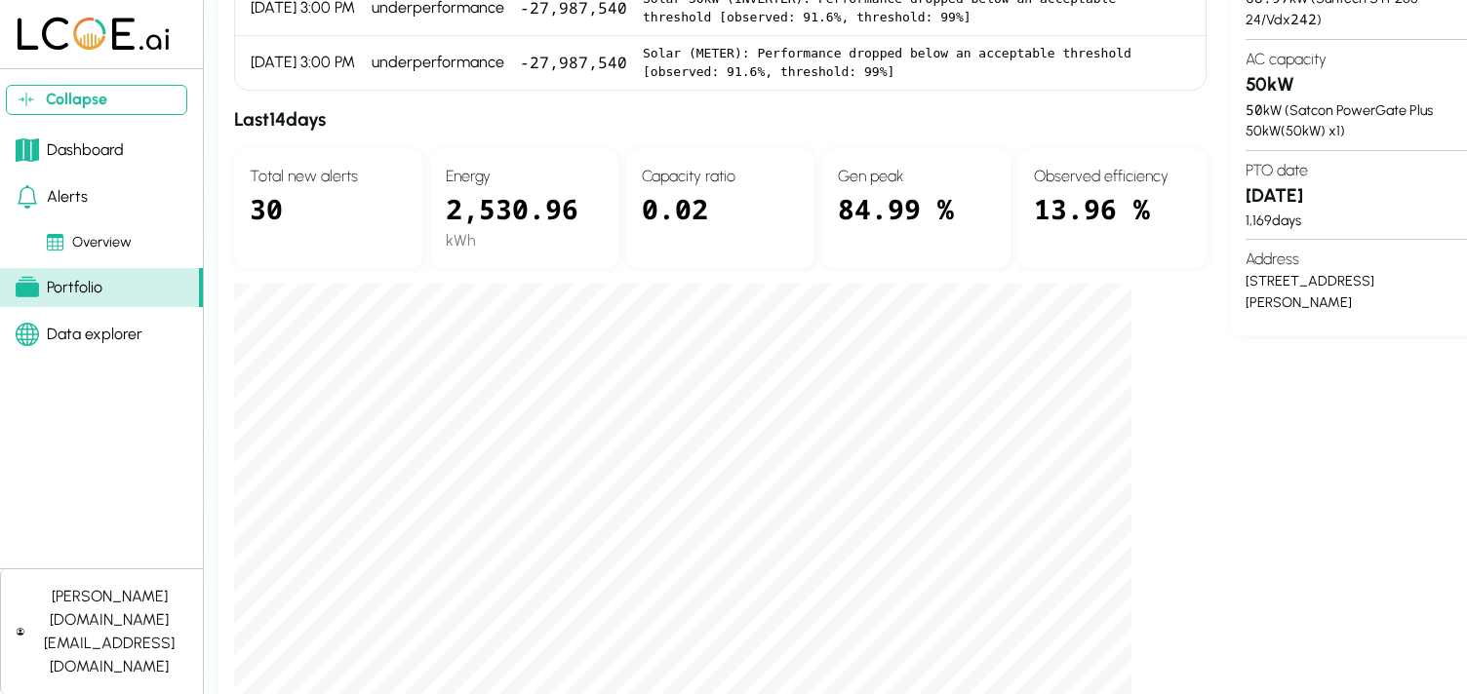
scroll to position [497, 0]
click at [1199, 470] on div "Active alerts ( 4 ) Start date Category Duration (m) Description [DATE] 9:45 AM…" at bounding box center [720, 317] width 972 height 1063
